Goal: Transaction & Acquisition: Purchase product/service

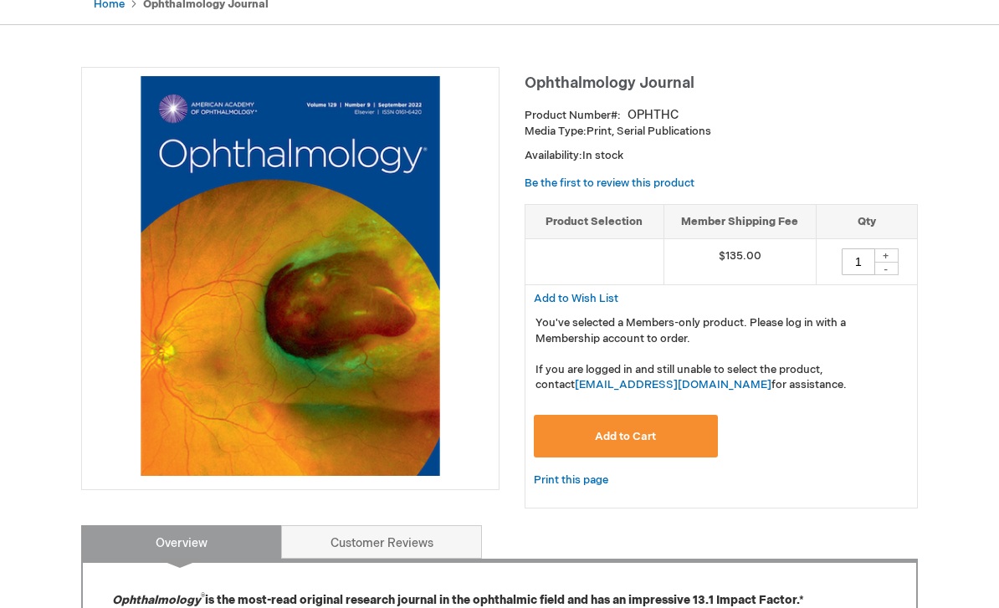
scroll to position [179, 0]
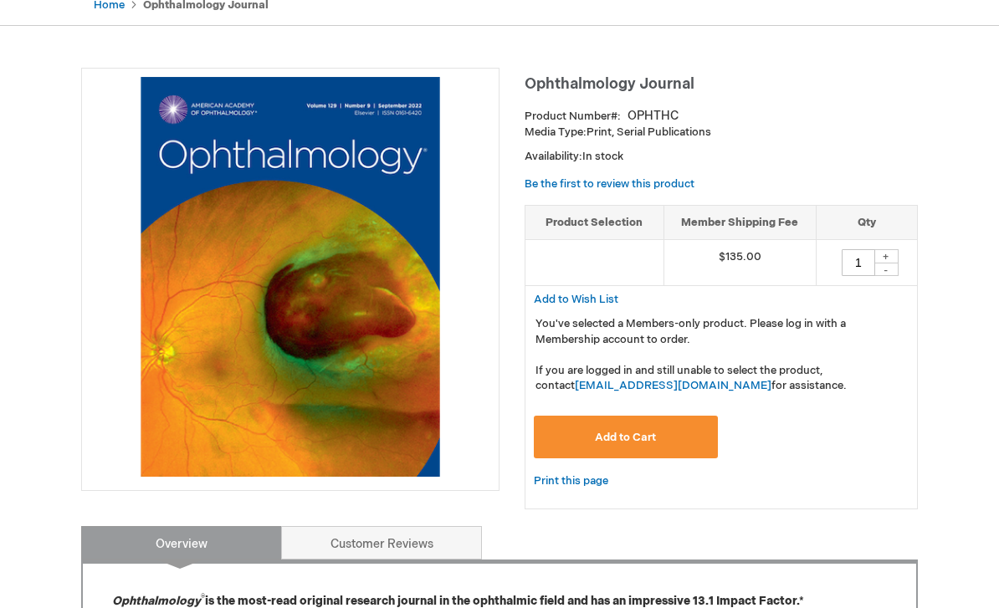
click at [760, 266] on td "$135.00" at bounding box center [740, 264] width 152 height 46
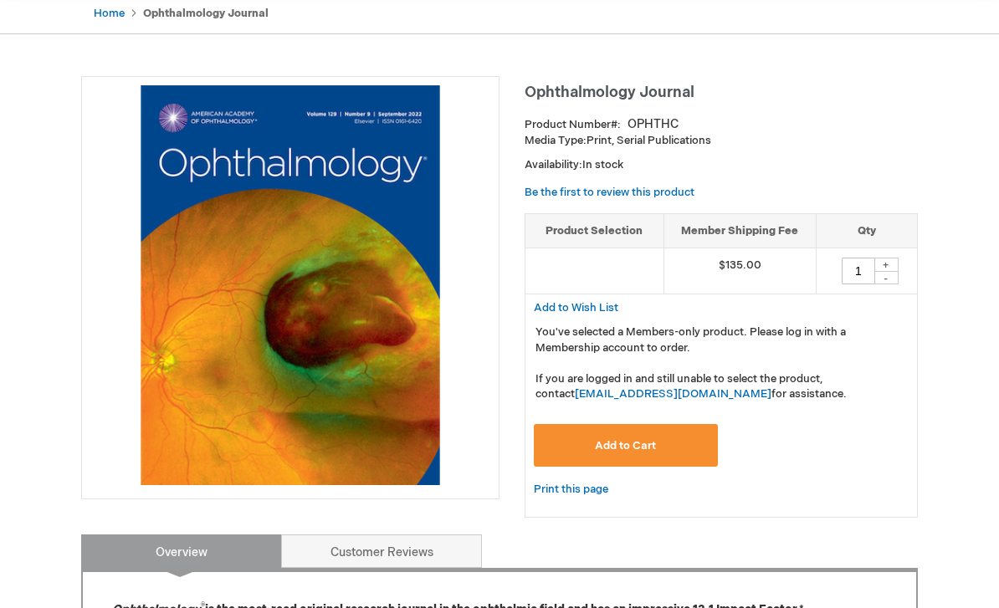
scroll to position [167, 0]
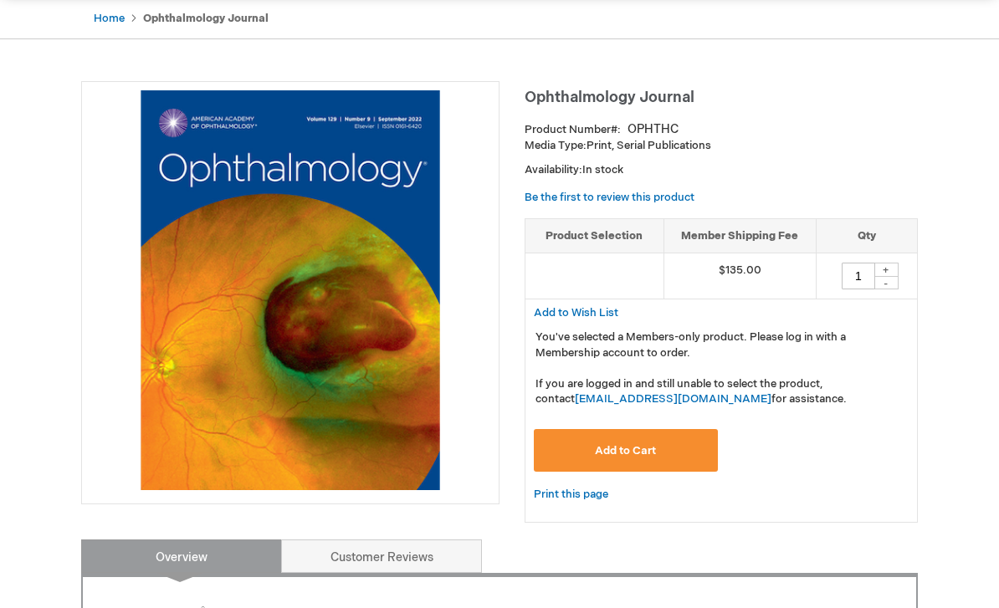
click at [660, 462] on button "Add to Cart" at bounding box center [626, 450] width 184 height 43
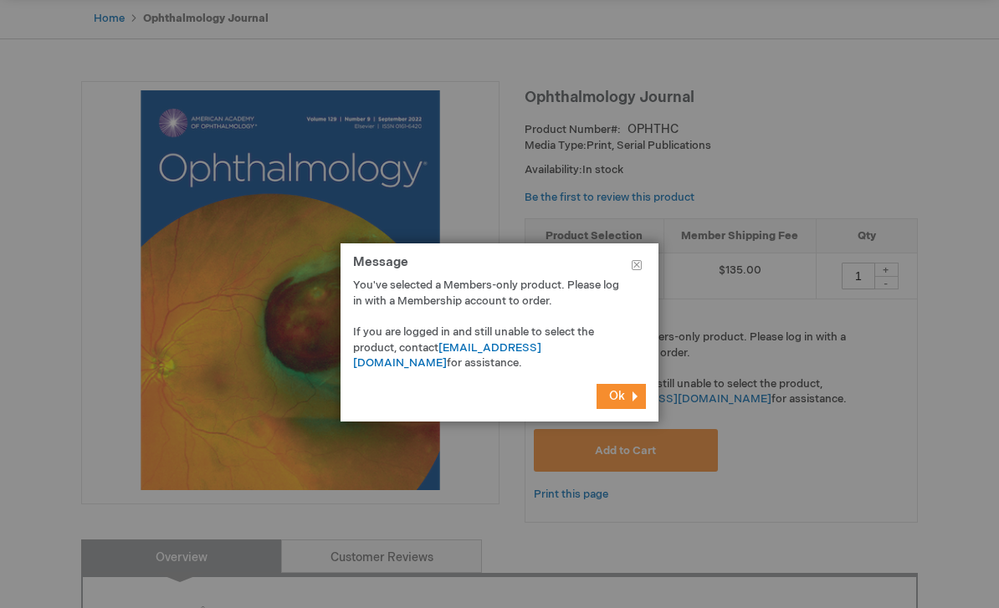
click at [632, 409] on button "Ok" at bounding box center [621, 396] width 49 height 25
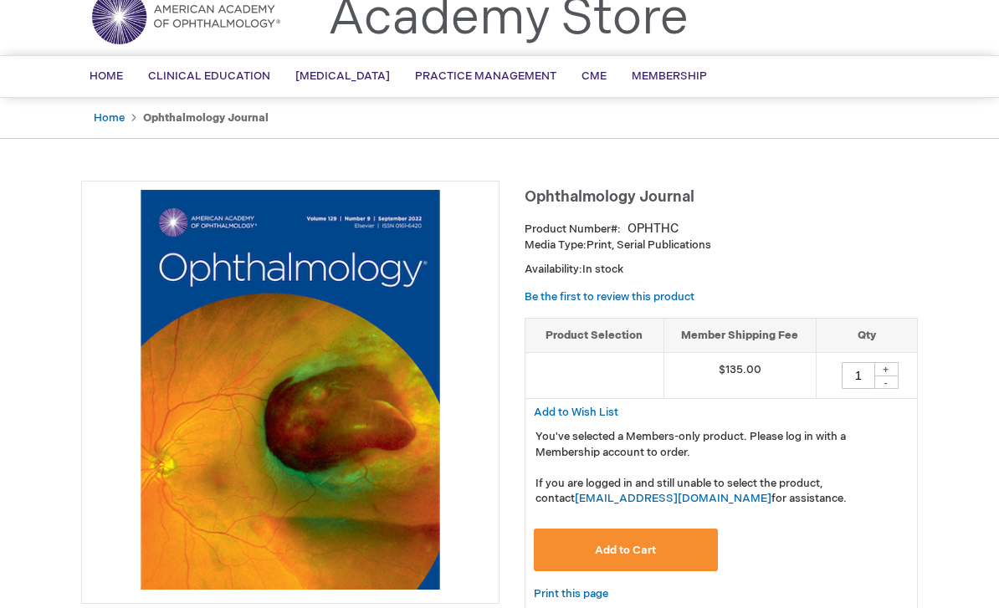
scroll to position [0, 0]
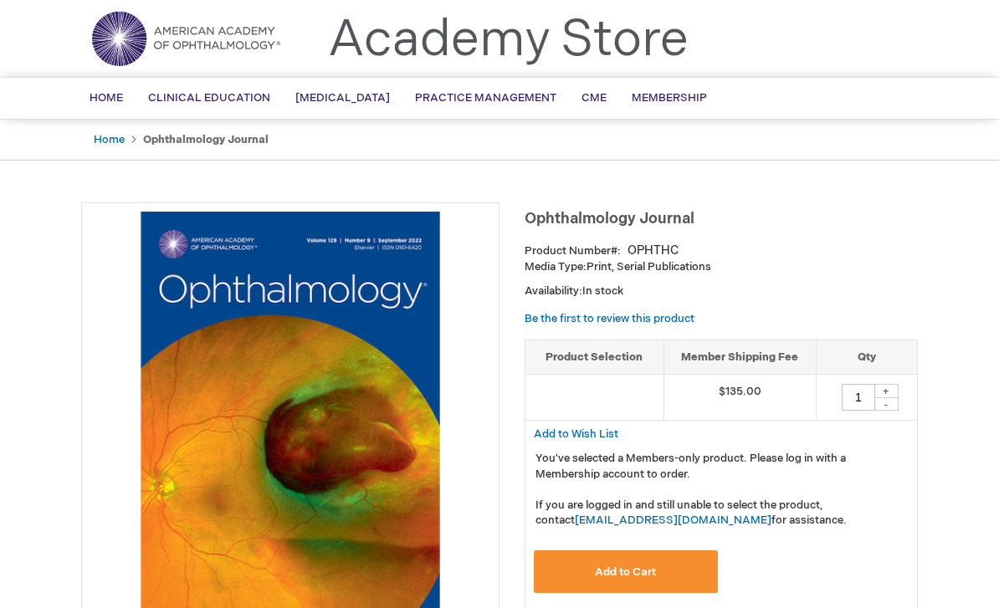
click at [660, 567] on button "Add to Cart" at bounding box center [626, 572] width 184 height 43
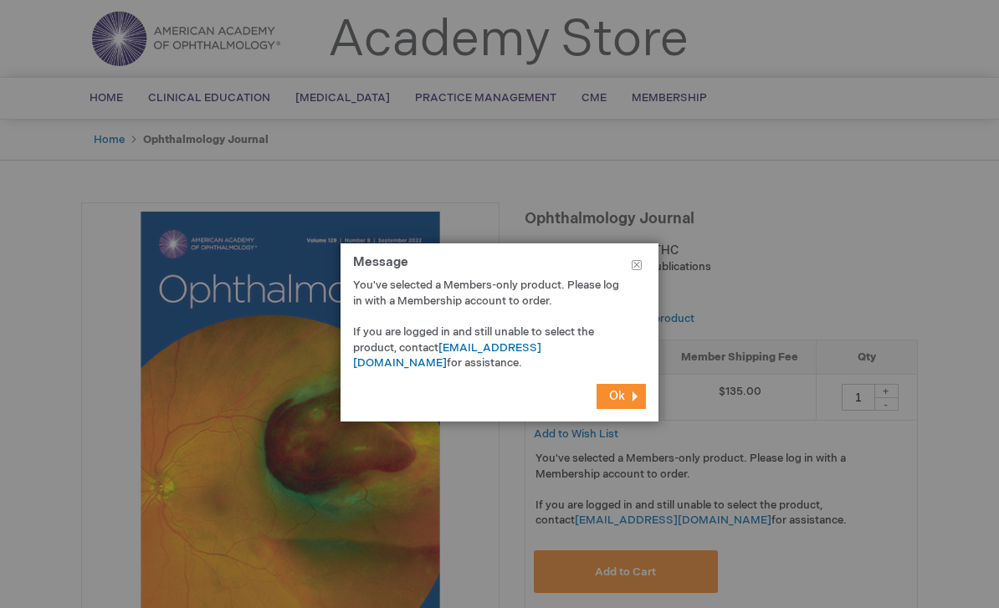
click at [632, 409] on button "Ok" at bounding box center [621, 396] width 49 height 25
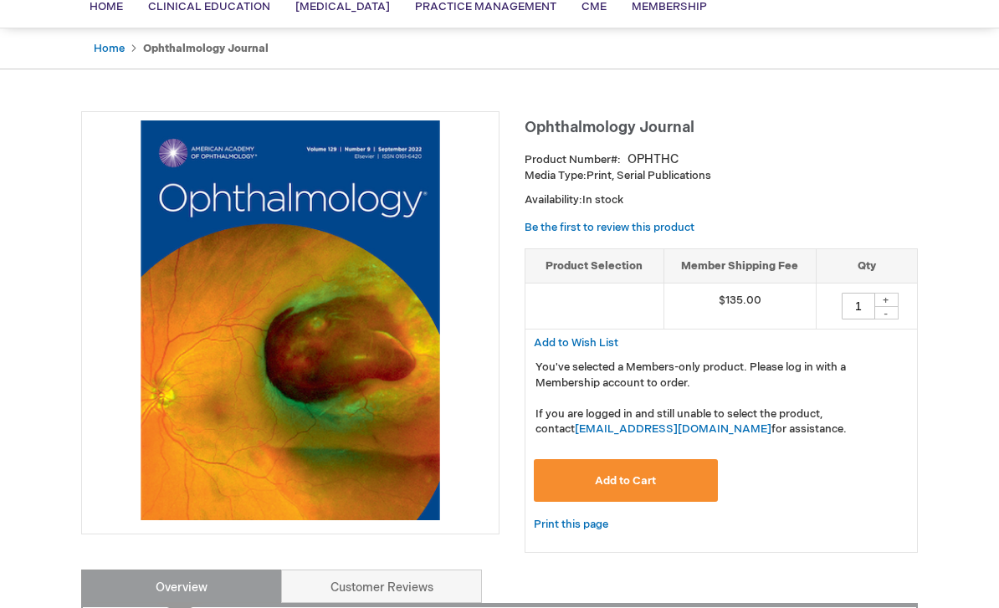
scroll to position [136, 0]
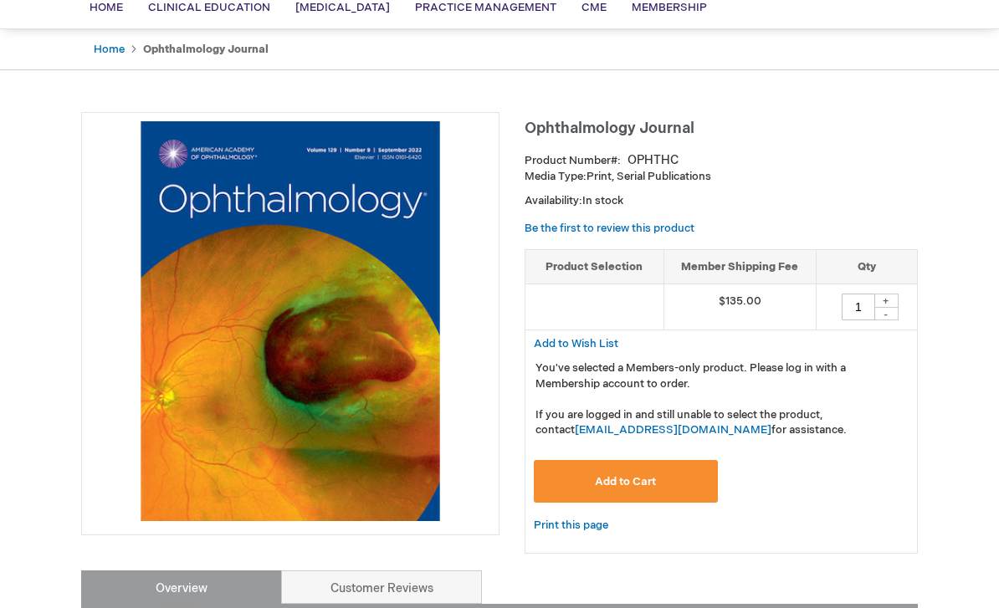
click at [771, 193] on p "Availability: In stock" at bounding box center [721, 201] width 393 height 16
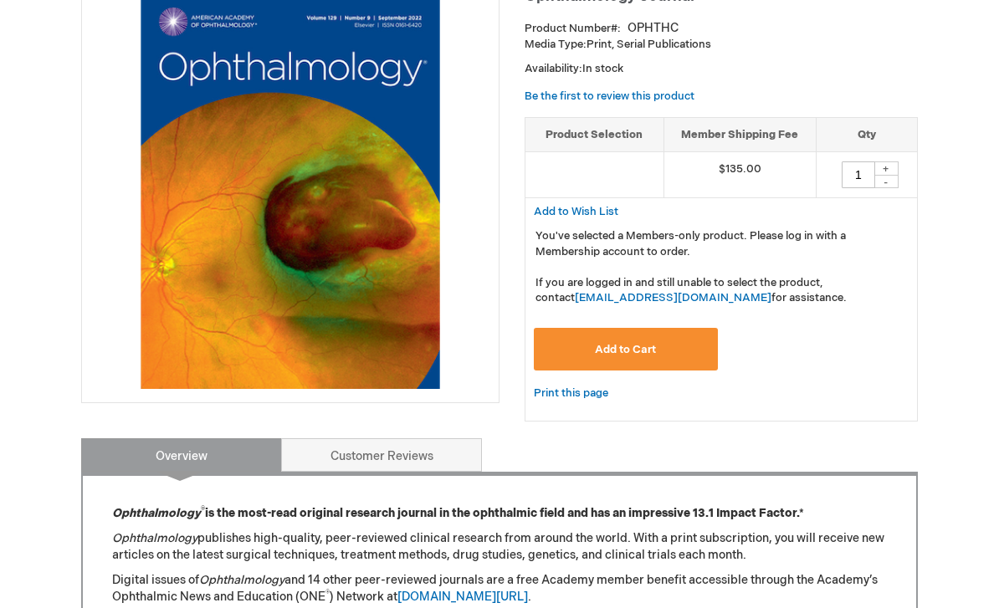
scroll to position [267, 0]
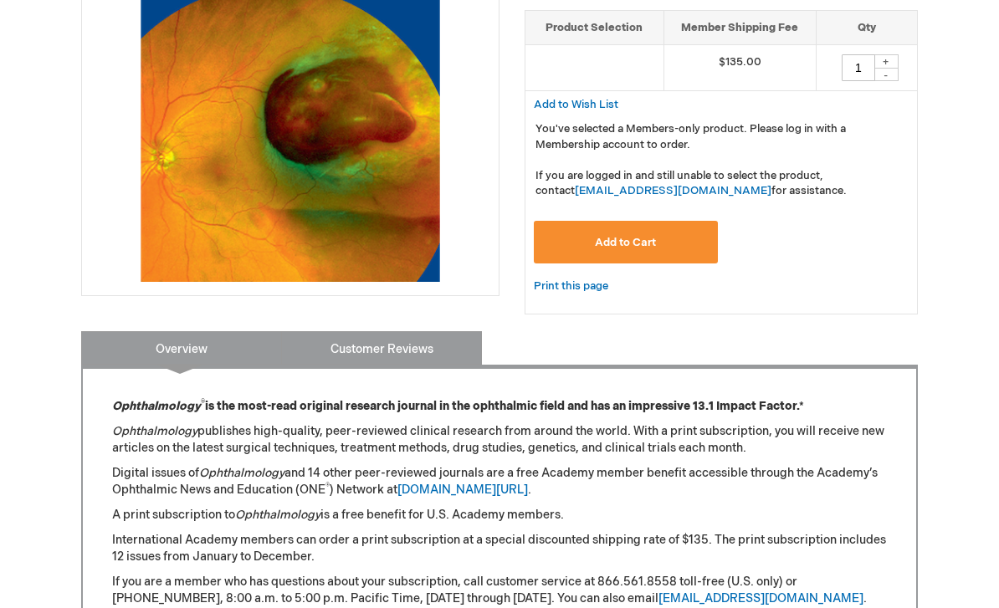
click at [440, 351] on link "Customer Reviews" at bounding box center [381, 348] width 201 height 33
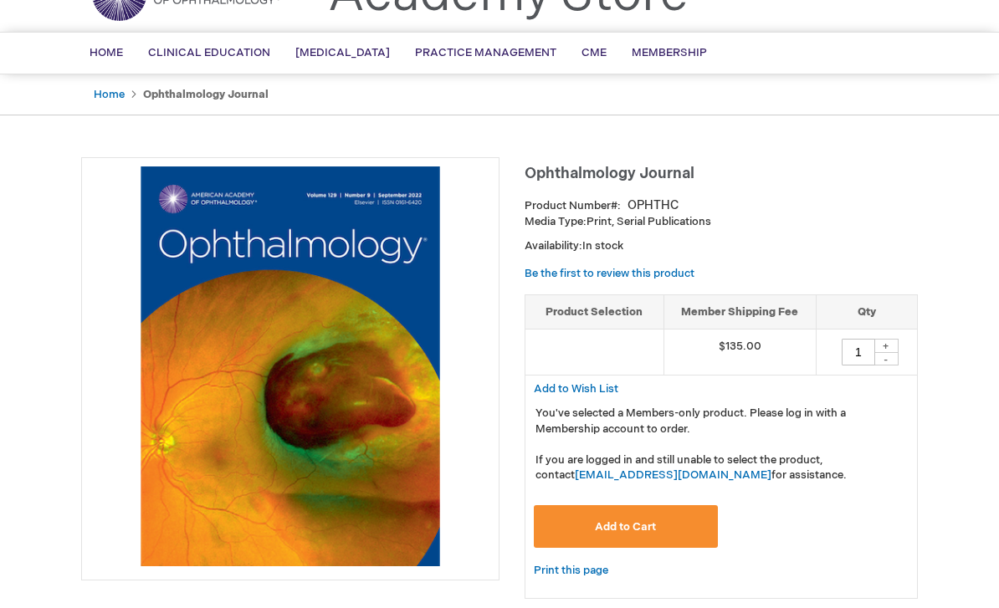
scroll to position [0, 0]
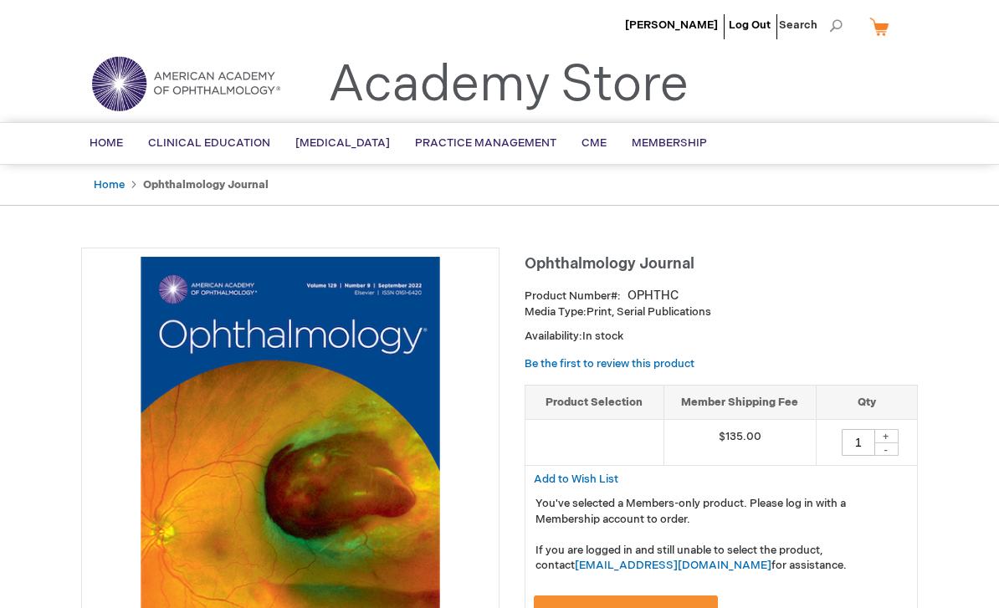
click at [257, 179] on strong "Ophthalmology Journal" at bounding box center [206, 184] width 126 height 13
click at [234, 195] on ul "Home Ophthalmology Journal" at bounding box center [499, 185] width 837 height 41
click at [608, 269] on span "Ophthalmology Journal" at bounding box center [610, 264] width 170 height 18
click at [887, 31] on link "My Cart" at bounding box center [886, 26] width 40 height 29
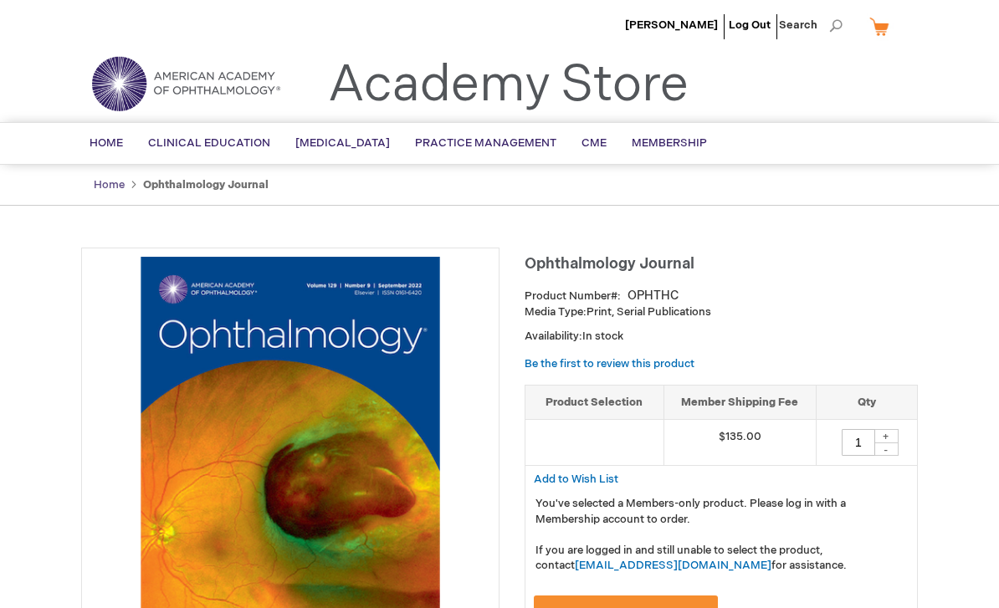
click at [114, 184] on link "Home" at bounding box center [109, 184] width 31 height 13
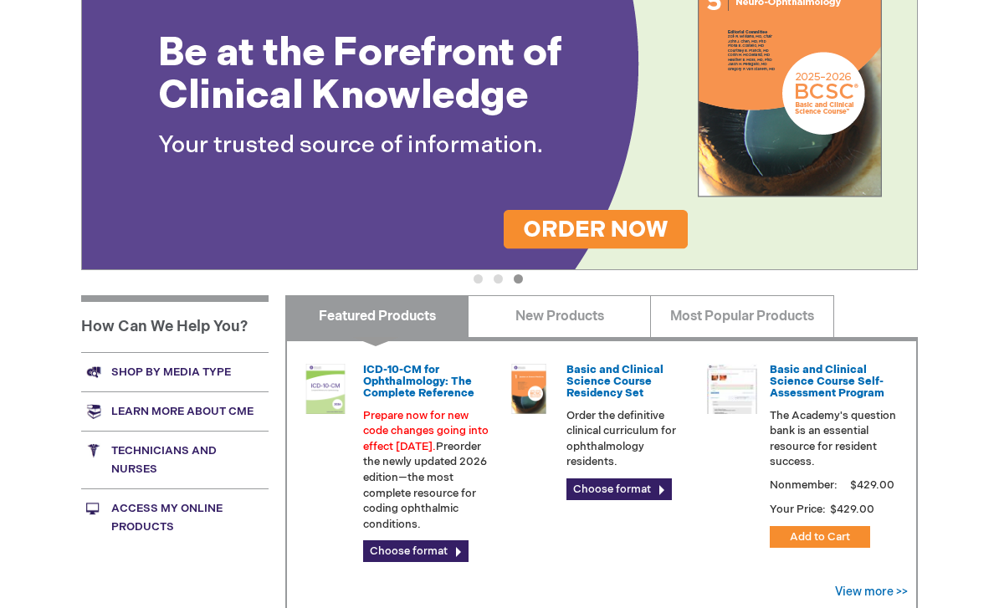
scroll to position [328, 0]
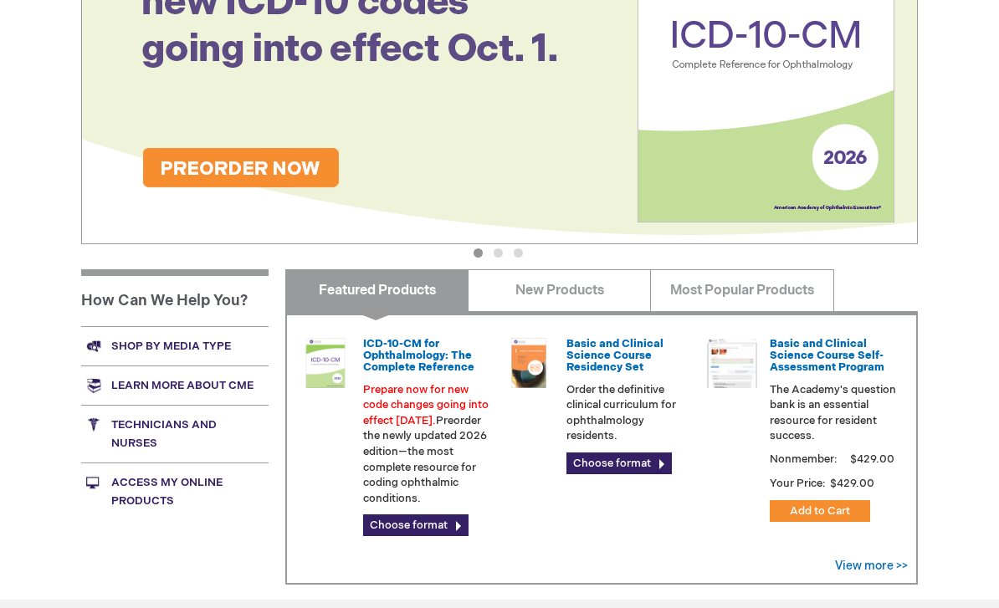
click at [192, 484] on link "Access My Online Products" at bounding box center [174, 492] width 187 height 58
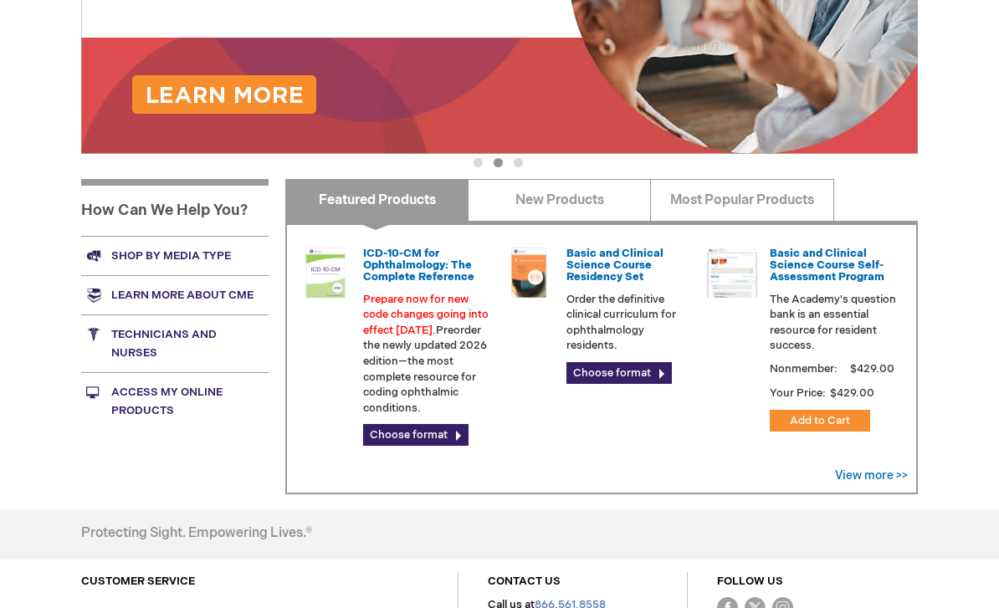
scroll to position [428, 0]
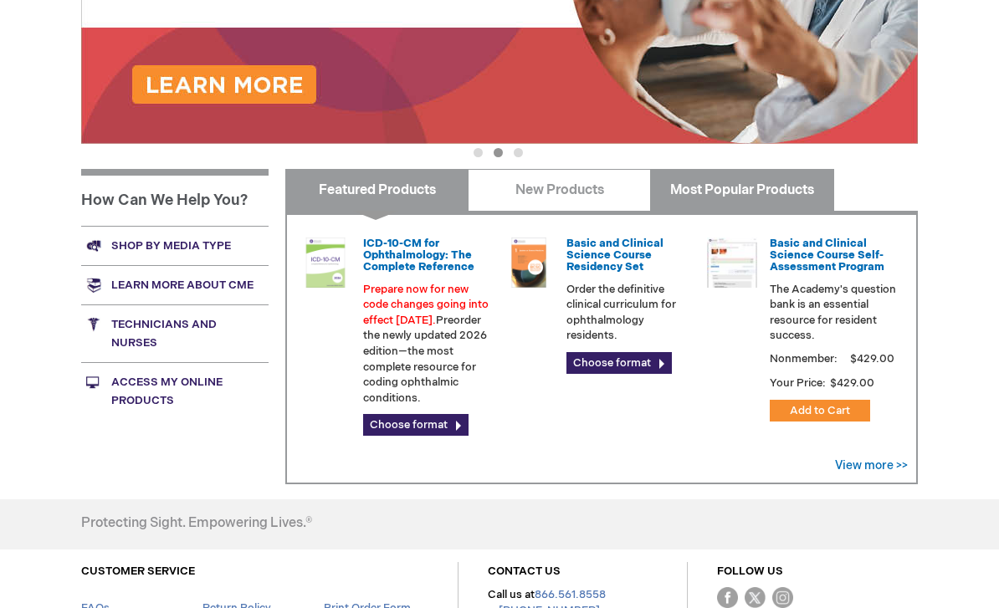
click at [782, 190] on link "Most Popular Products" at bounding box center [741, 191] width 183 height 42
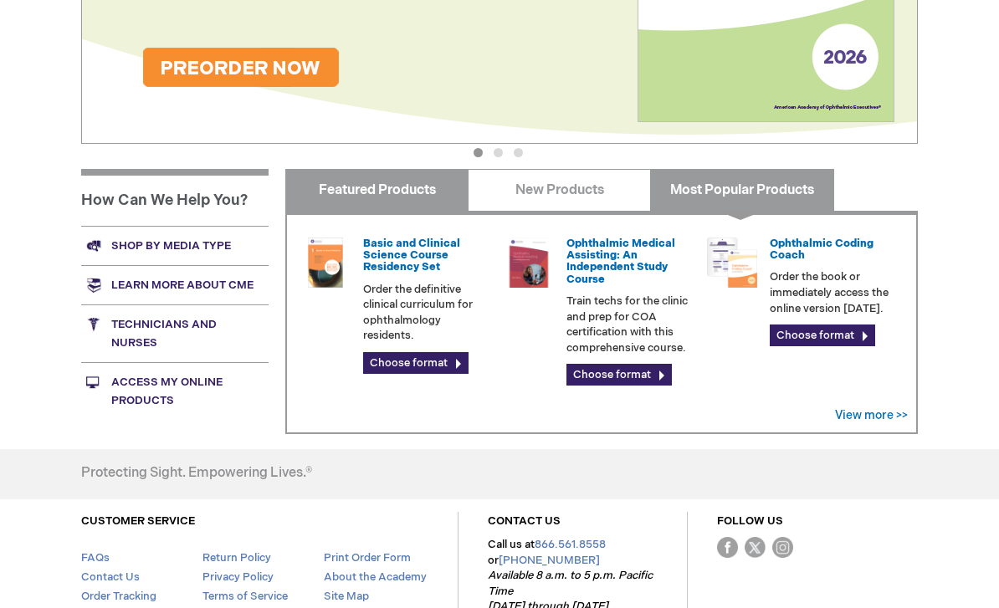
click at [402, 204] on link "Featured Products" at bounding box center [376, 190] width 183 height 42
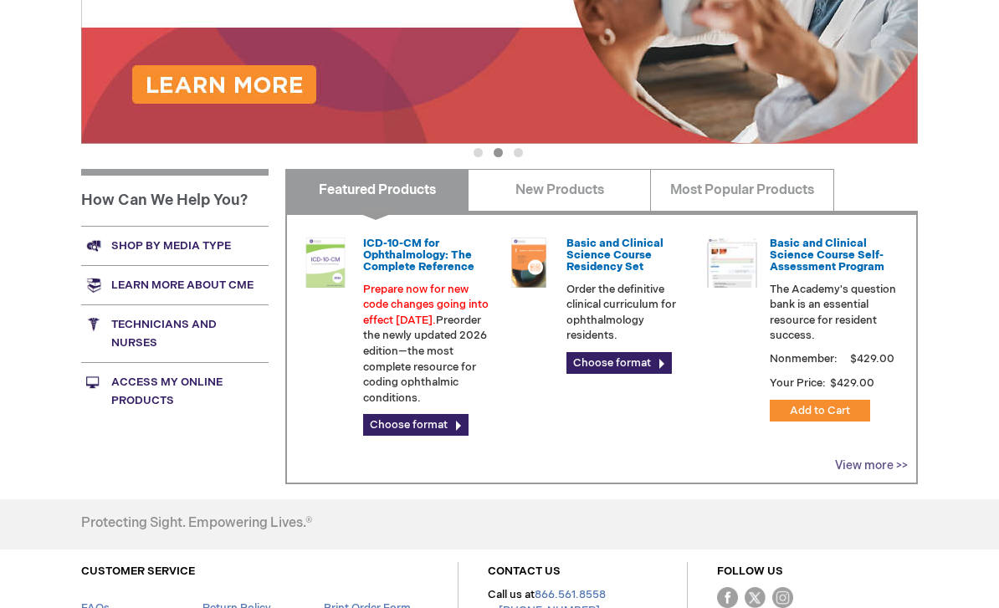
click at [878, 462] on link "View more >>" at bounding box center [871, 466] width 73 height 14
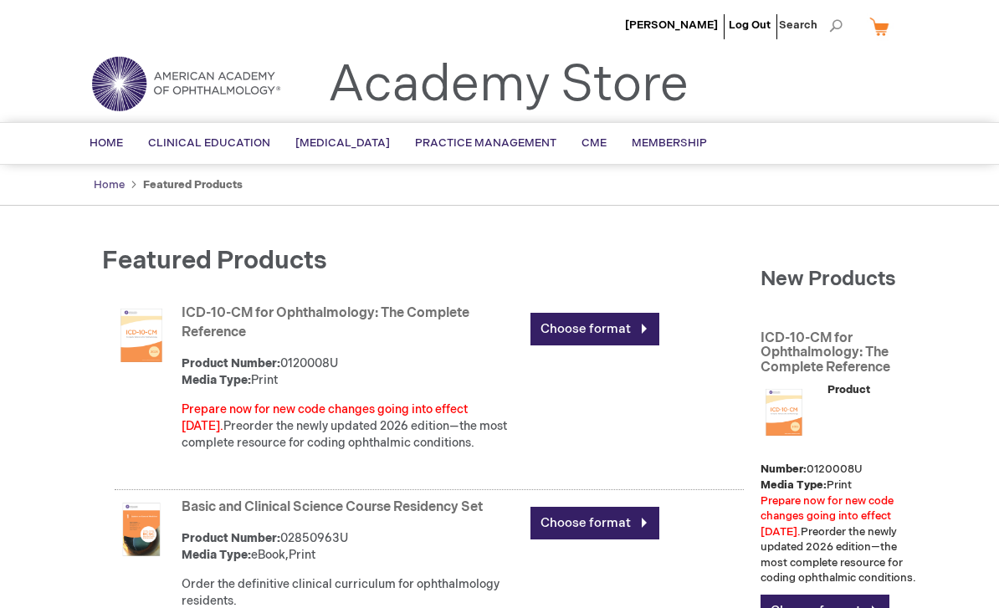
click at [105, 187] on link "Home" at bounding box center [109, 184] width 31 height 13
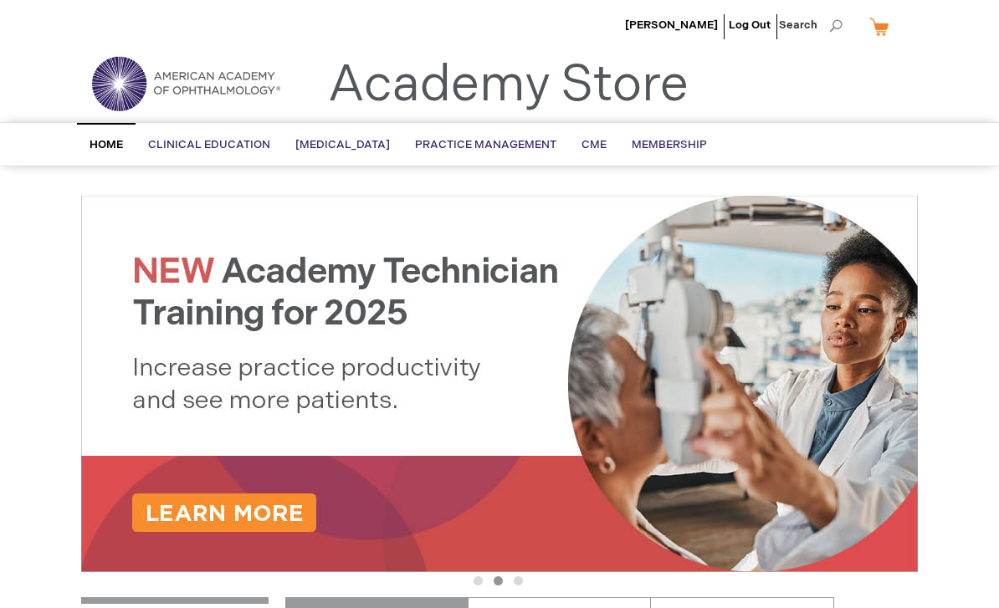
click at [108, 140] on span "Home" at bounding box center [106, 144] width 33 height 13
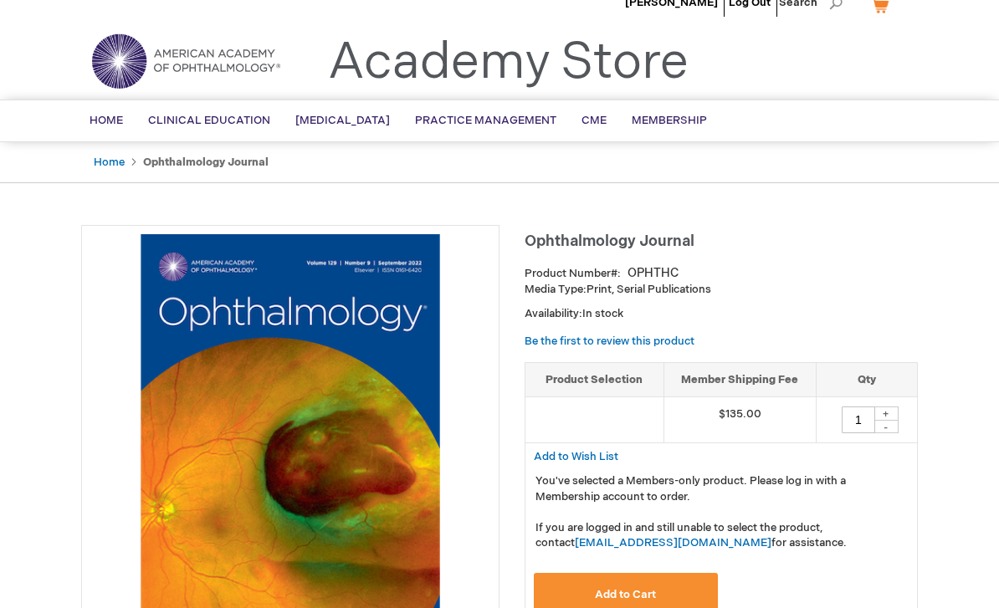
scroll to position [23, 0]
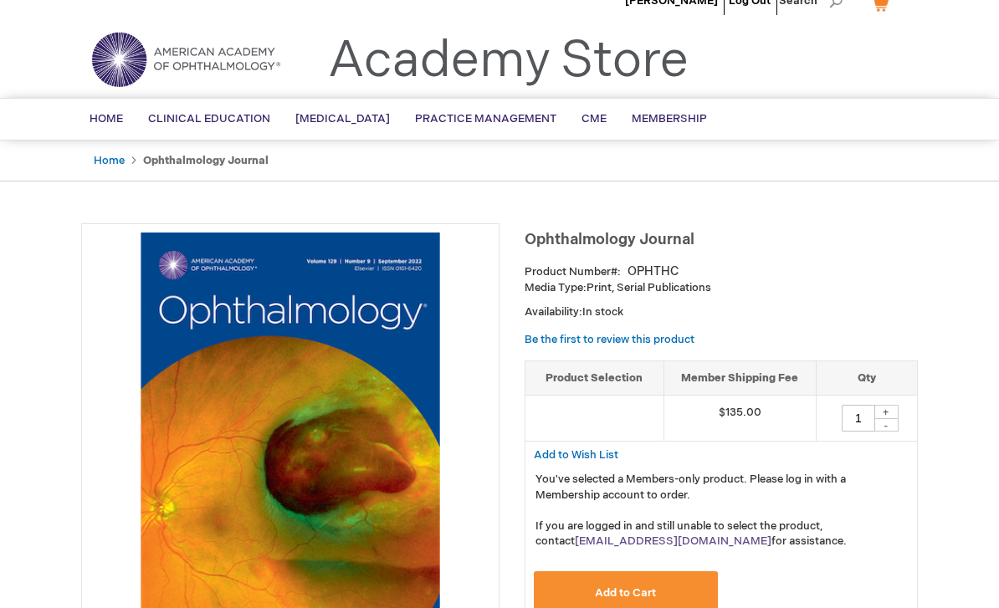
click at [597, 543] on link "[EMAIL_ADDRESS][DOMAIN_NAME]" at bounding box center [673, 542] width 197 height 13
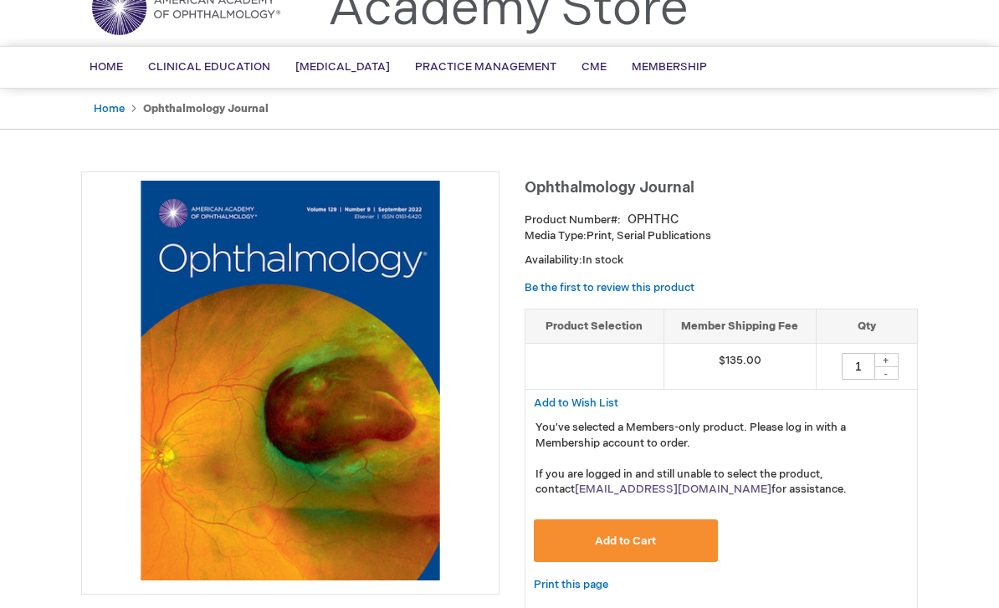
scroll to position [79, 0]
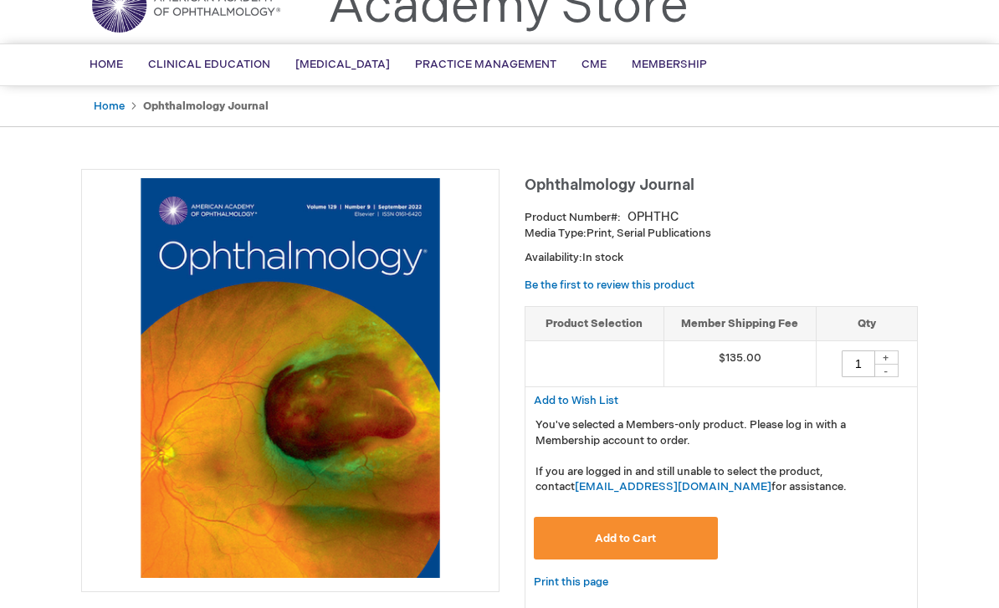
click at [836, 5] on div "Toggle Nav Academy Store" at bounding box center [500, 12] width 862 height 64
